Goal: Information Seeking & Learning: Understand process/instructions

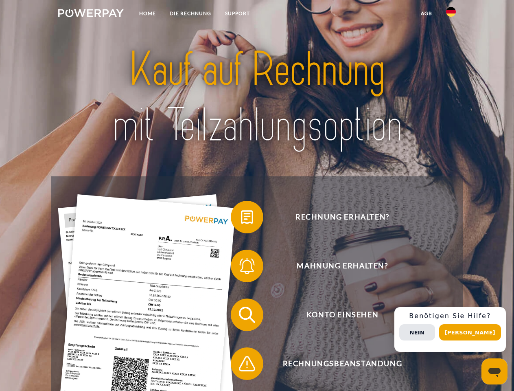
click at [91, 14] on img at bounding box center [90, 13] width 65 height 8
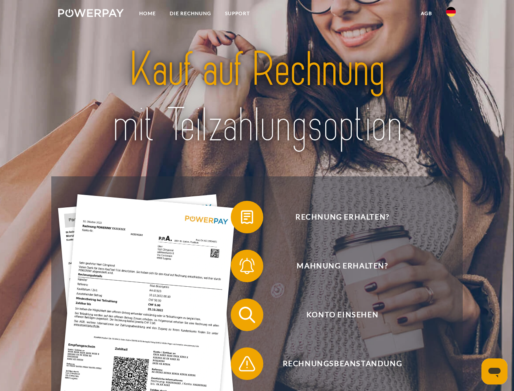
click at [451, 14] on img at bounding box center [451, 12] width 10 height 10
click at [426, 13] on link "agb" at bounding box center [426, 13] width 25 height 15
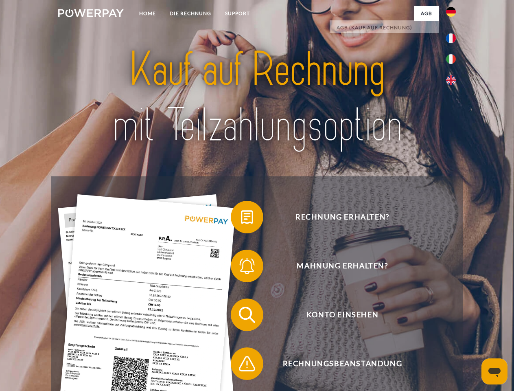
click at [241, 218] on span at bounding box center [234, 216] width 41 height 41
click at [241, 267] on span at bounding box center [234, 265] width 41 height 41
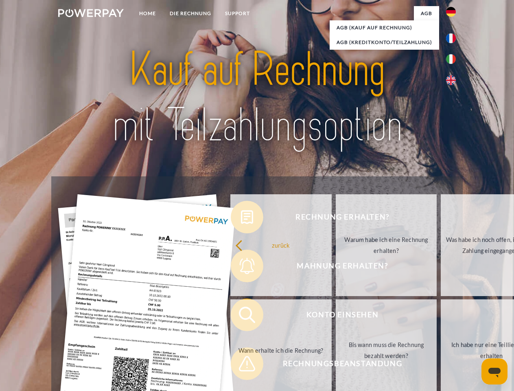
click at [336, 316] on link "Bis wann muss die Rechnung bezahlt werden?" at bounding box center [386, 350] width 101 height 102
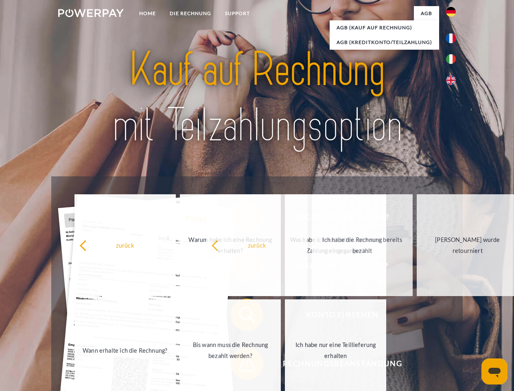
click at [241, 365] on span at bounding box center [234, 363] width 41 height 41
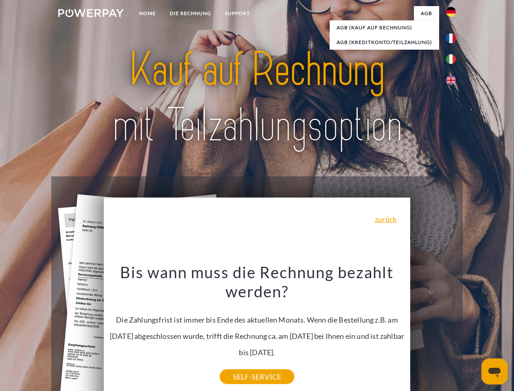
click at [453, 329] on div "Rechnung erhalten? Mahnung erhalten? Konto einsehen" at bounding box center [256, 338] width 411 height 325
click at [433, 331] on span "Konto einsehen" at bounding box center [341, 314] width 199 height 33
click at [473, 332] on header "Home DIE RECHNUNG SUPPORT" at bounding box center [257, 281] width 514 height 562
